Goal: Check status: Check status

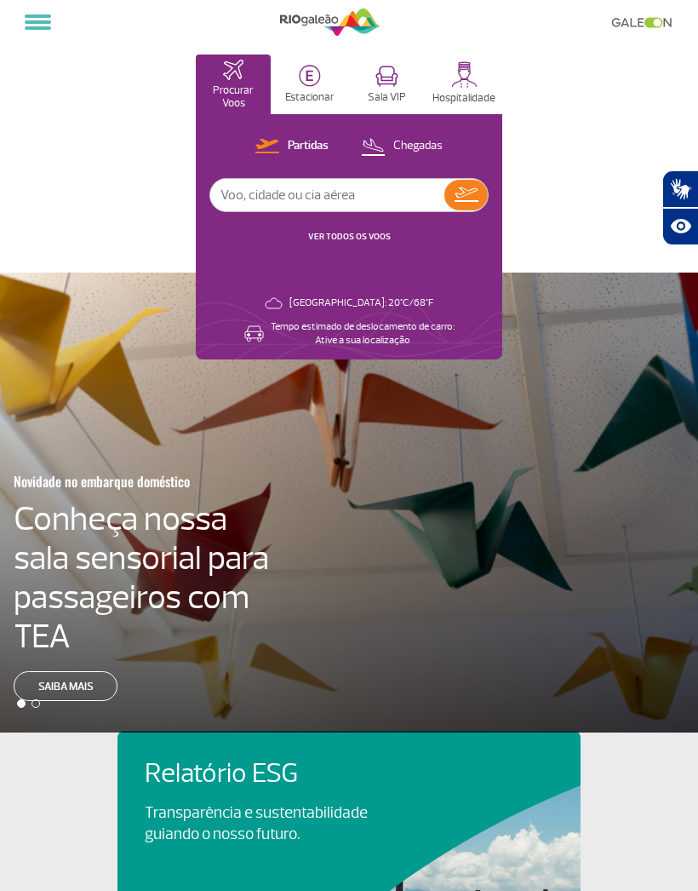
click at [393, 192] on input "text" at bounding box center [327, 195] width 234 height 32
type input "Latam"
click at [466, 198] on img at bounding box center [467, 194] width 24 height 14
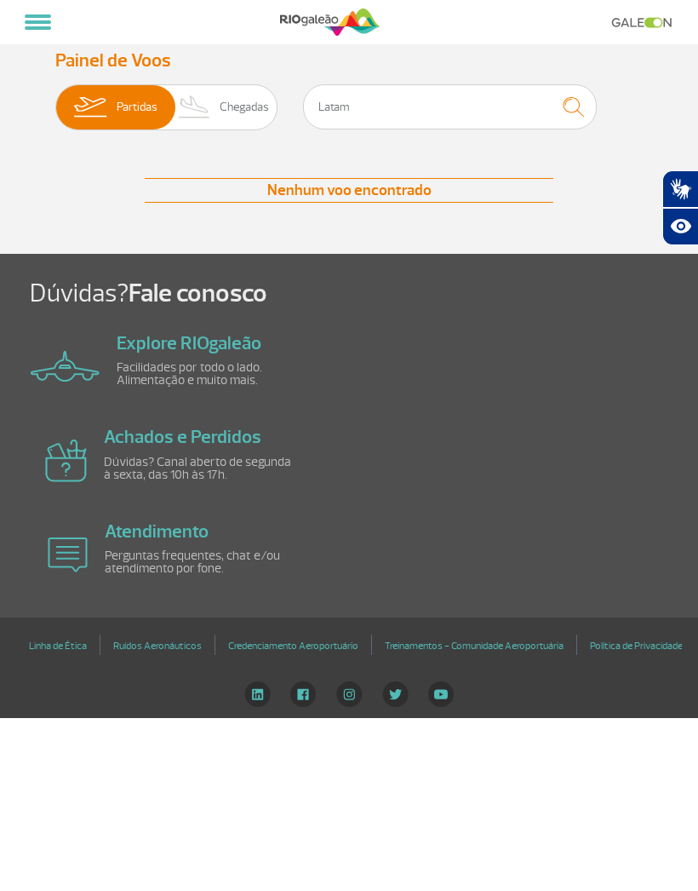
click at [571, 100] on img "submit" at bounding box center [573, 106] width 37 height 35
click at [555, 105] on button "submit" at bounding box center [573, 106] width 47 height 45
click at [577, 106] on img "submit" at bounding box center [573, 106] width 37 height 35
click at [116, 111] on img at bounding box center [90, 107] width 54 height 44
click at [55, 99] on input "Partidas Chegadas" at bounding box center [55, 99] width 0 height 0
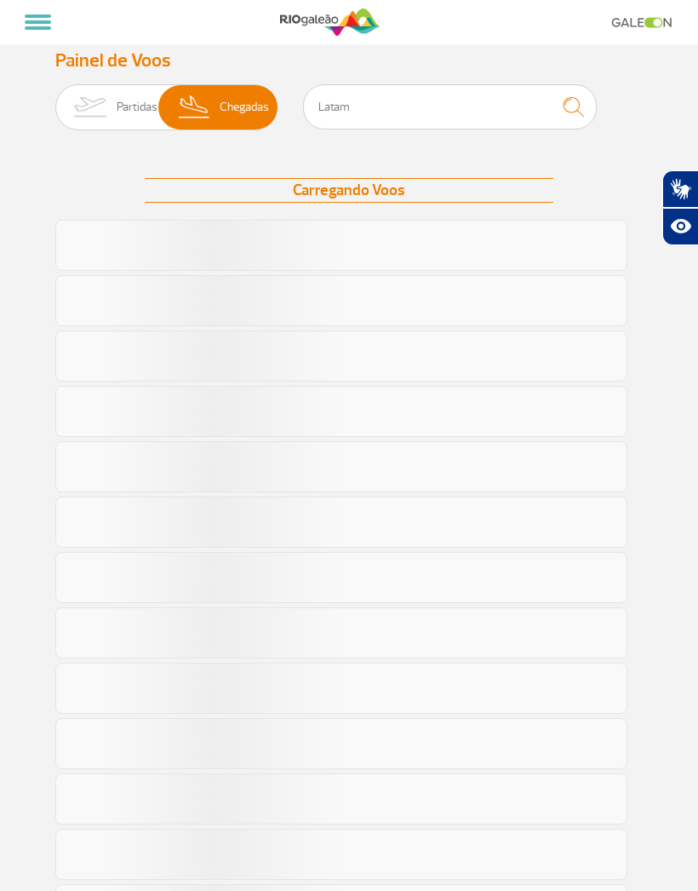
click at [114, 118] on img at bounding box center [90, 107] width 54 height 44
click at [55, 99] on input "Partidas Chegadas" at bounding box center [55, 99] width 0 height 0
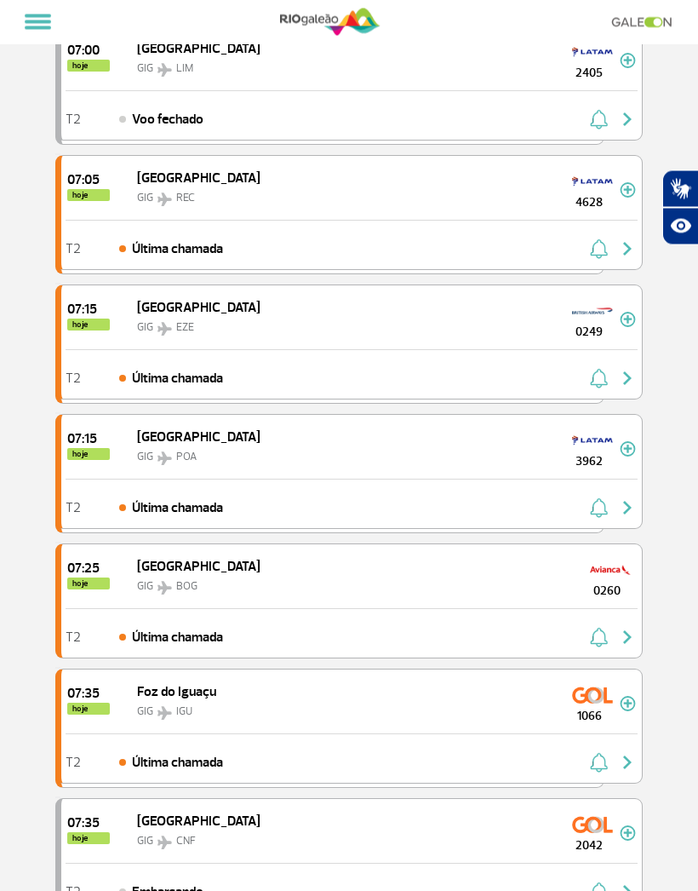
scroll to position [246, 0]
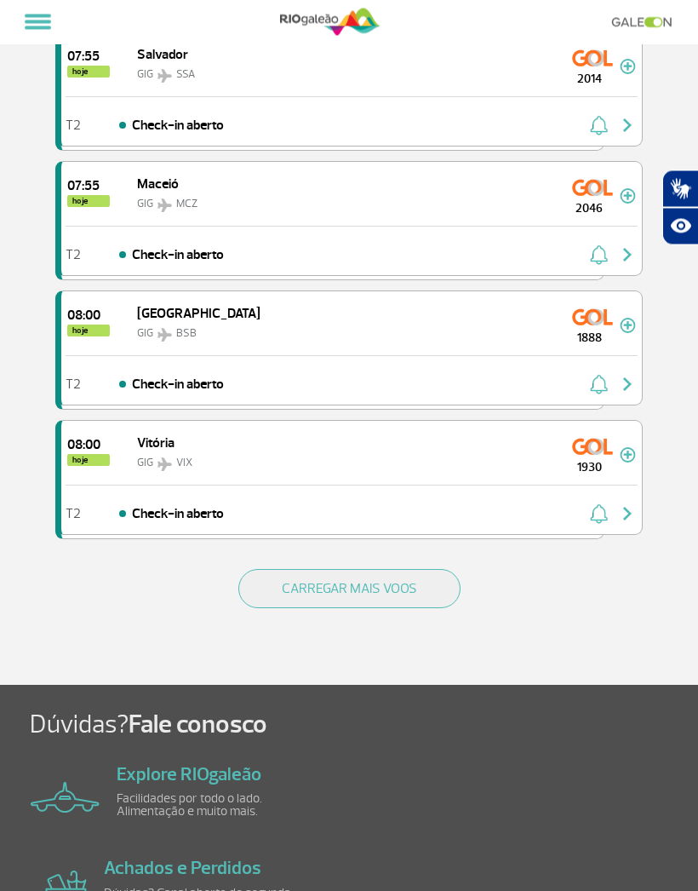
click at [307, 601] on button "CARREGAR MAIS VOOS" at bounding box center [349, 589] width 222 height 39
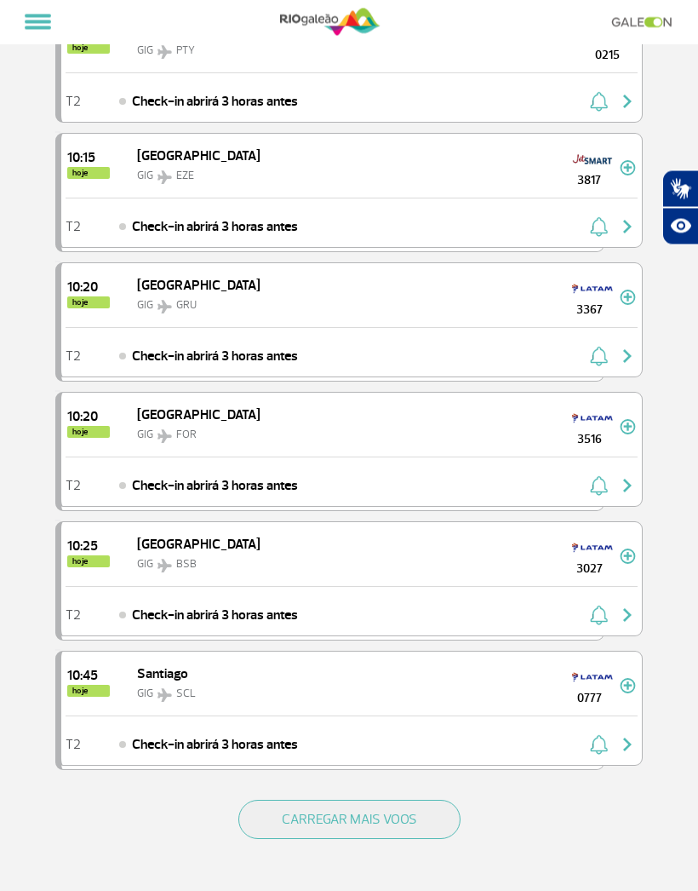
scroll to position [4525, 0]
click at [158, 586] on div "T2 Check-in abrirá 3 horas antes" at bounding box center [351, 610] width 581 height 49
click at [149, 561] on span "GIG" at bounding box center [145, 564] width 16 height 14
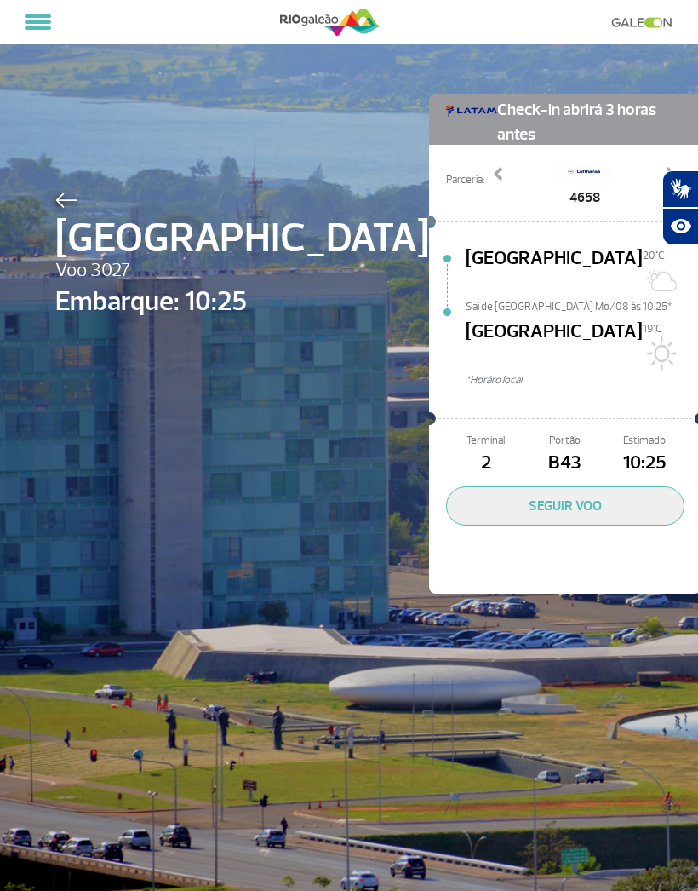
click at [467, 486] on button "SEGUIR VOO" at bounding box center [565, 505] width 238 height 39
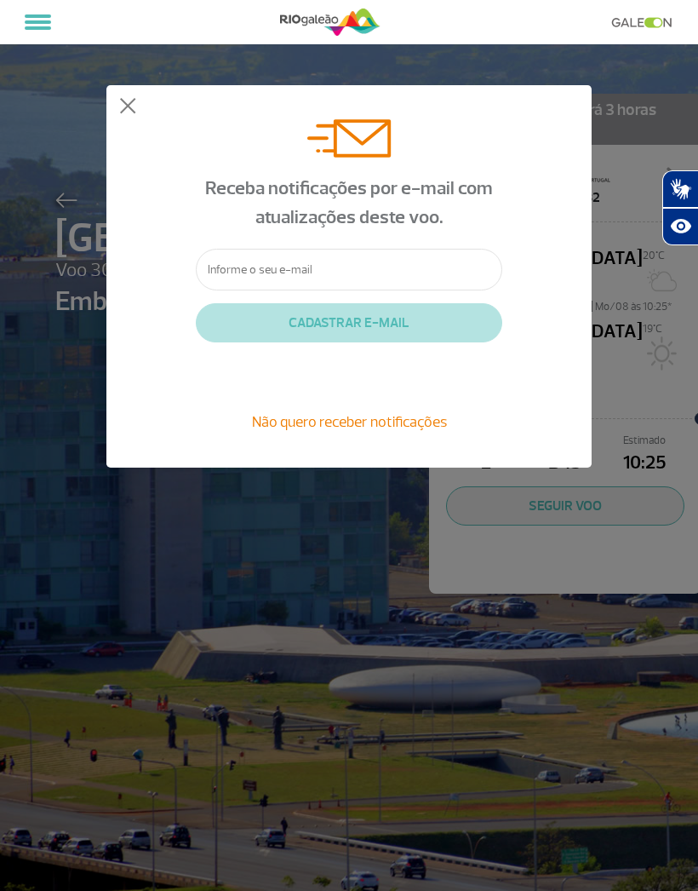
click at [244, 282] on input "text" at bounding box center [349, 270] width 307 height 42
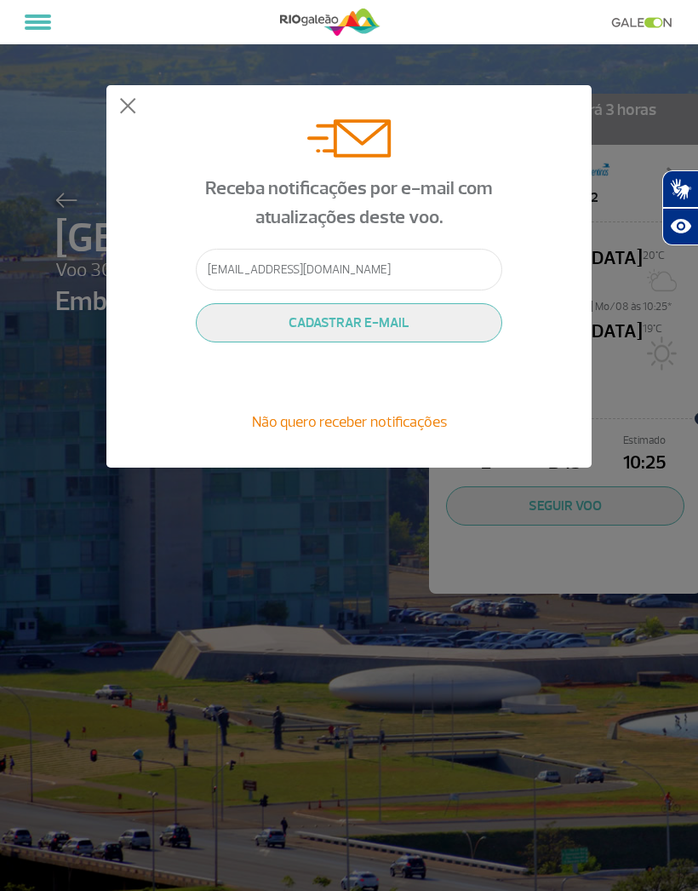
type input "[EMAIL_ADDRESS][DOMAIN_NAME]"
click at [434, 312] on button "CADASTRAR E-MAIL" at bounding box center [349, 322] width 307 height 39
